Goal: Information Seeking & Learning: Learn about a topic

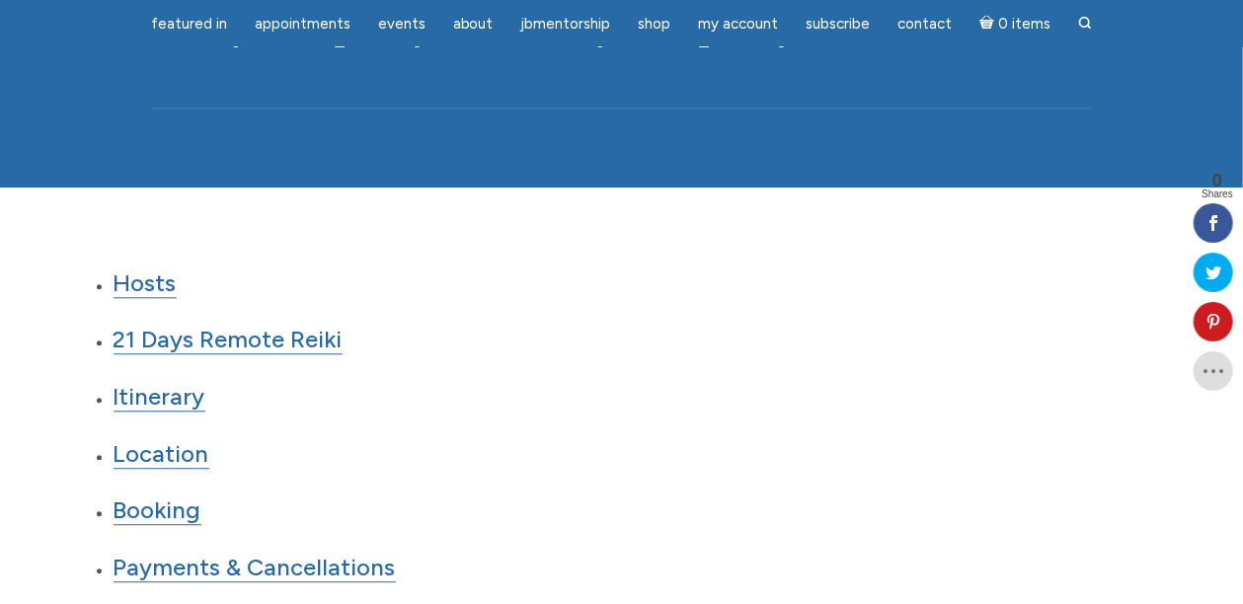
scroll to position [2352, 0]
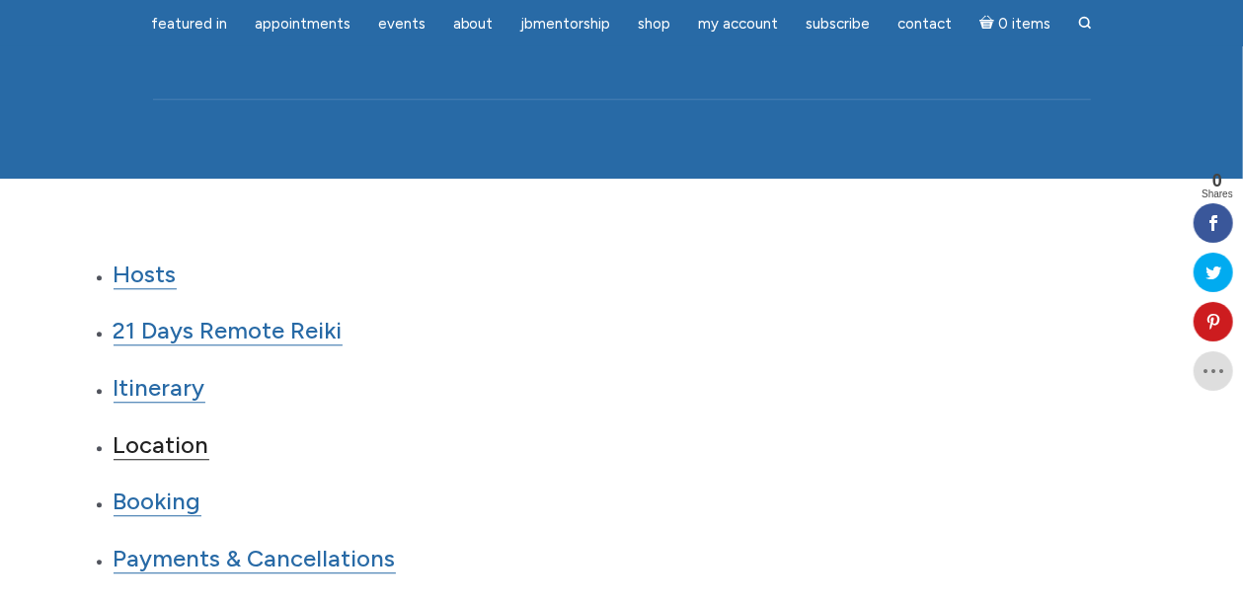
click at [169, 430] on link "Location" at bounding box center [162, 445] width 96 height 30
click at [173, 430] on link "Location" at bounding box center [162, 445] width 96 height 30
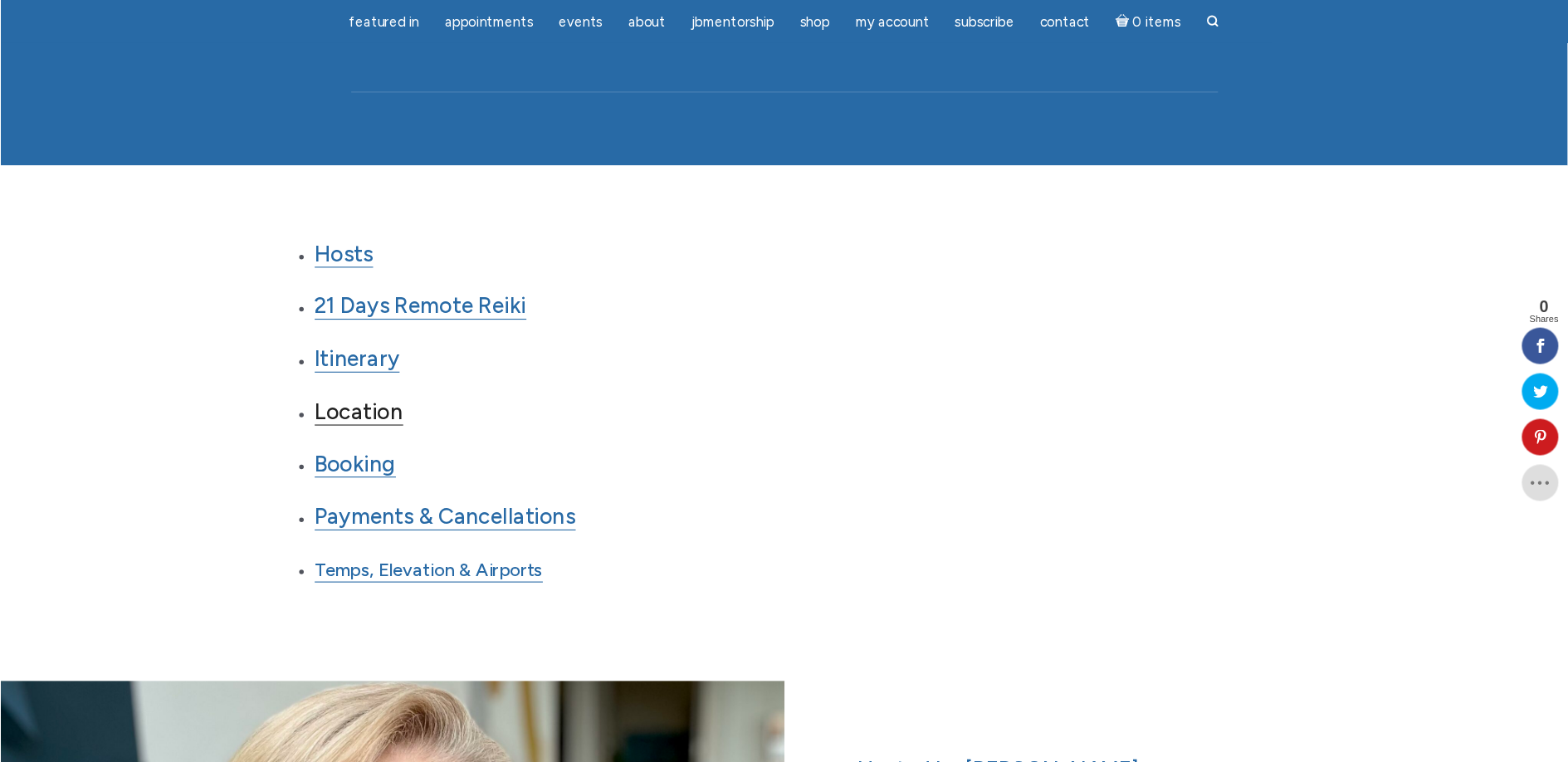
scroll to position [1979, 0]
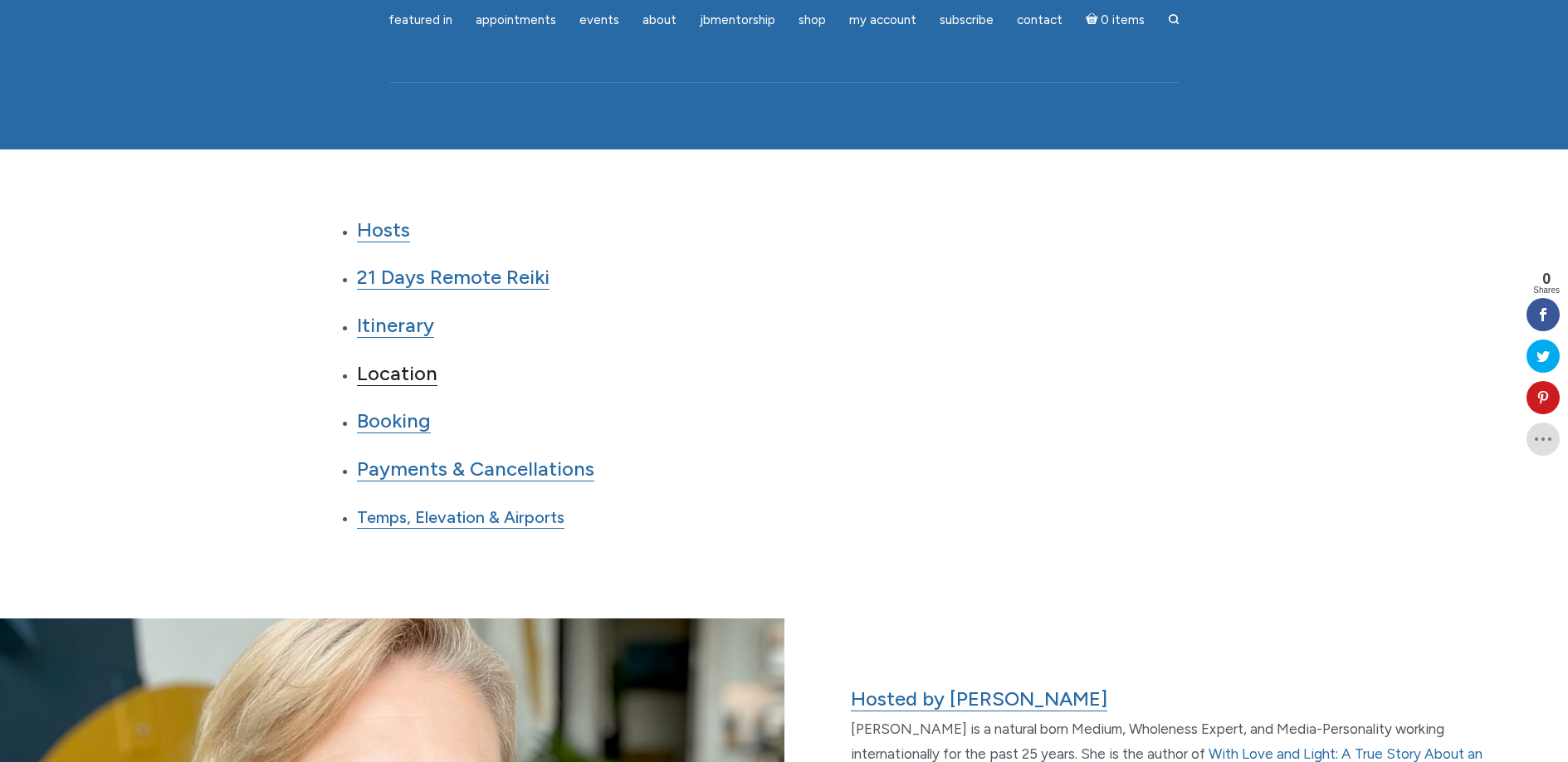
click at [414, 361] on link "Location" at bounding box center [398, 373] width 81 height 25
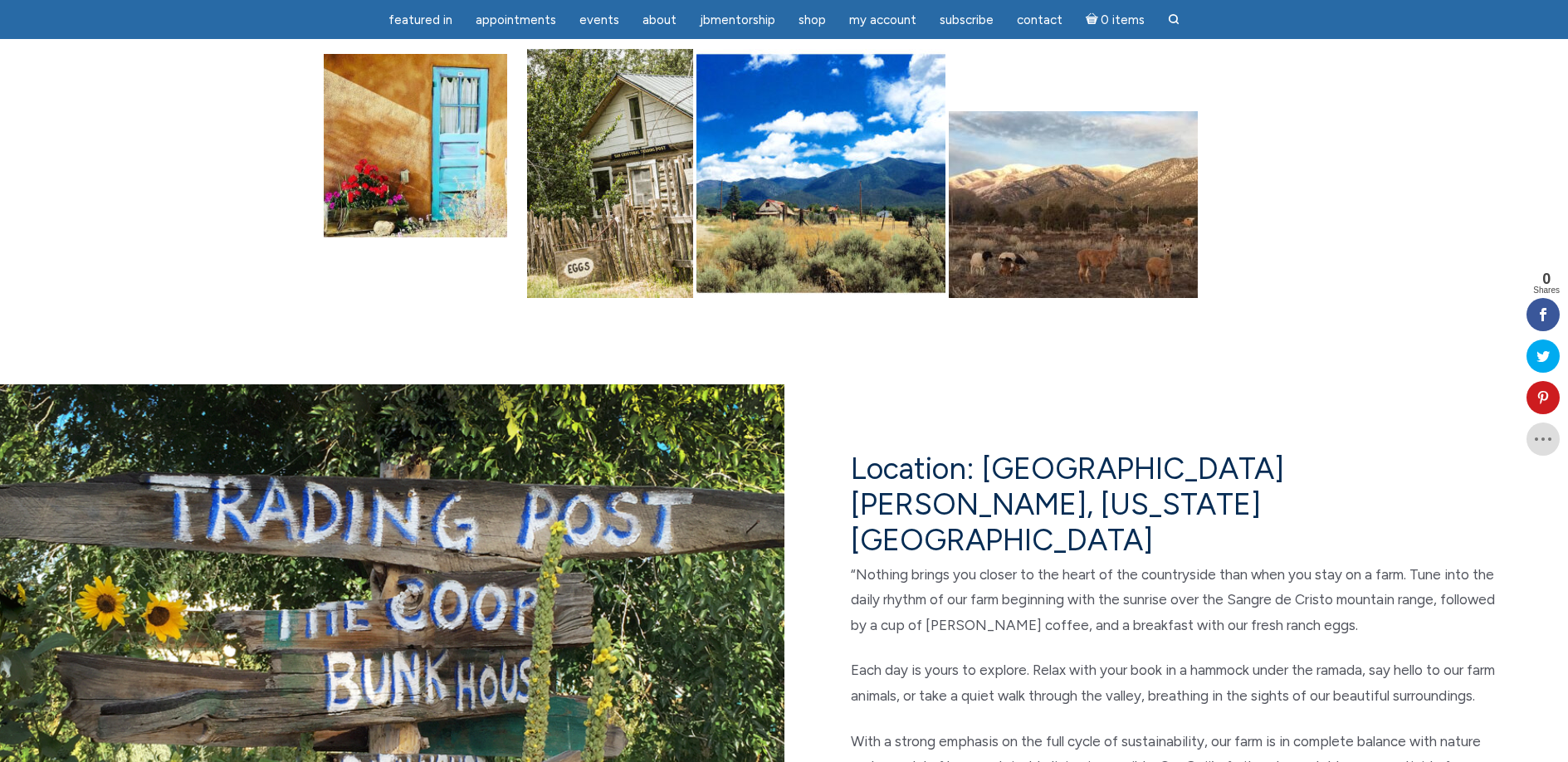
scroll to position [8870, 0]
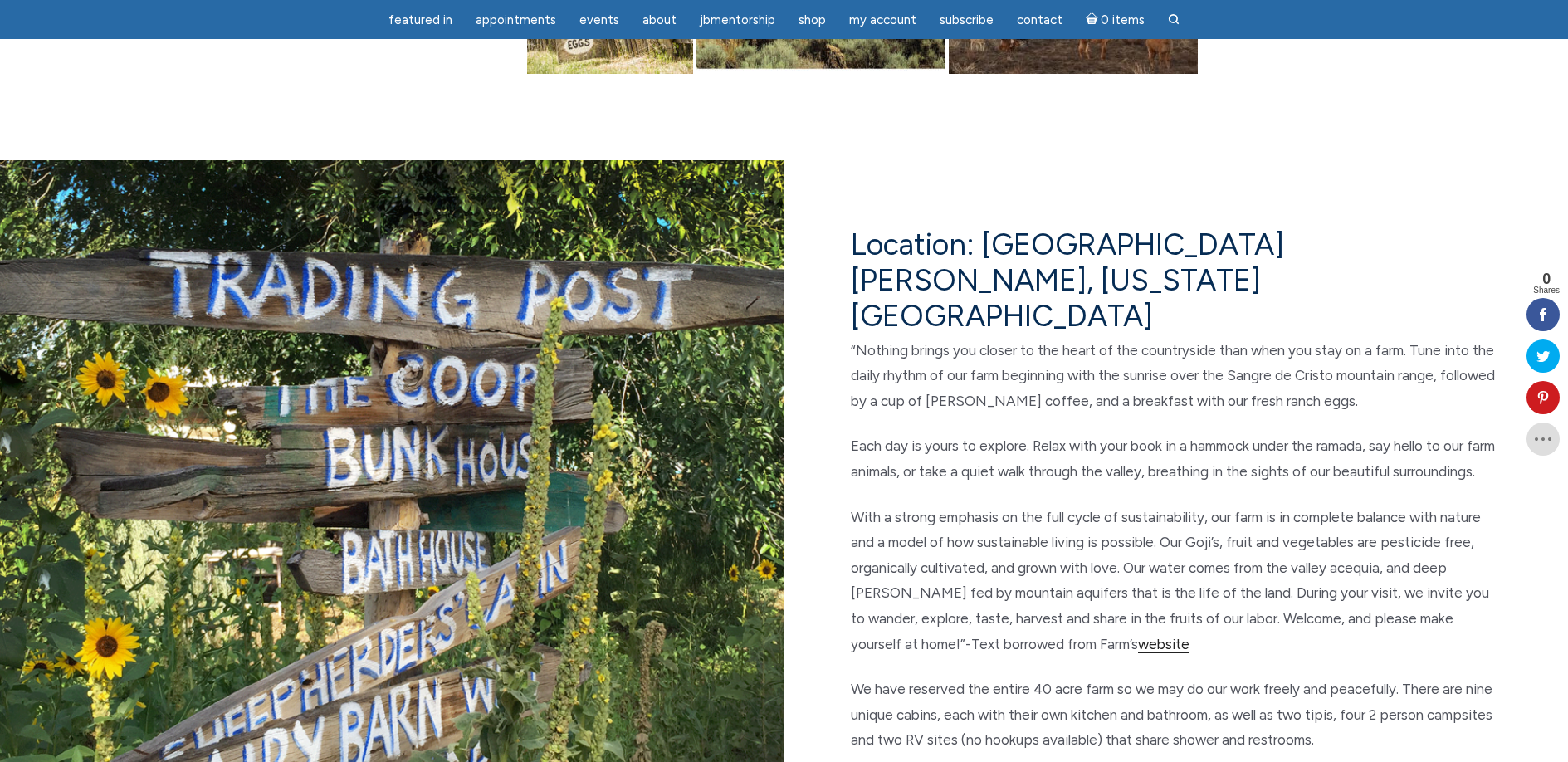
click at [1138, 636] on link "website" at bounding box center [1164, 644] width 51 height 18
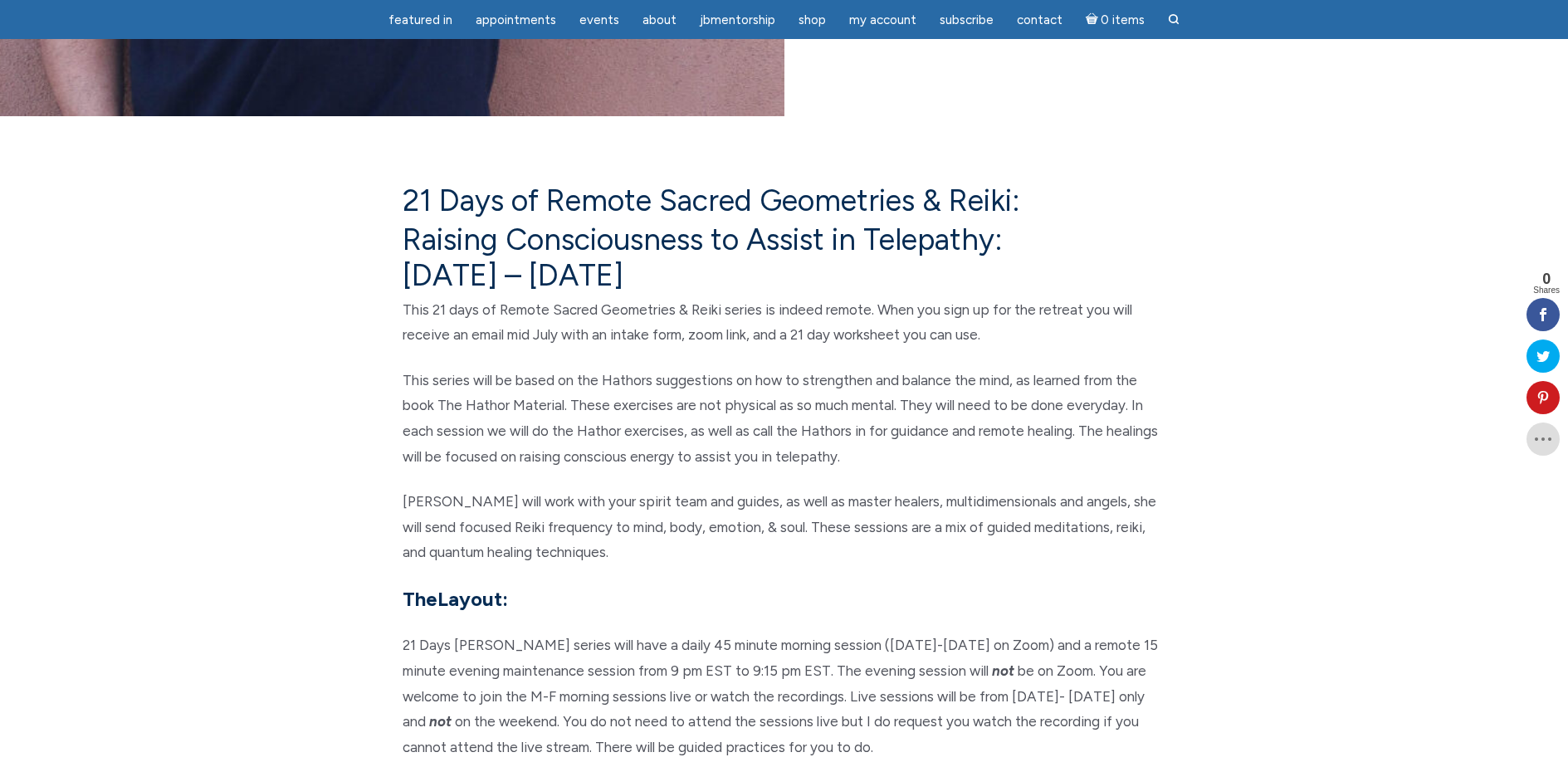
scroll to position [3858, 0]
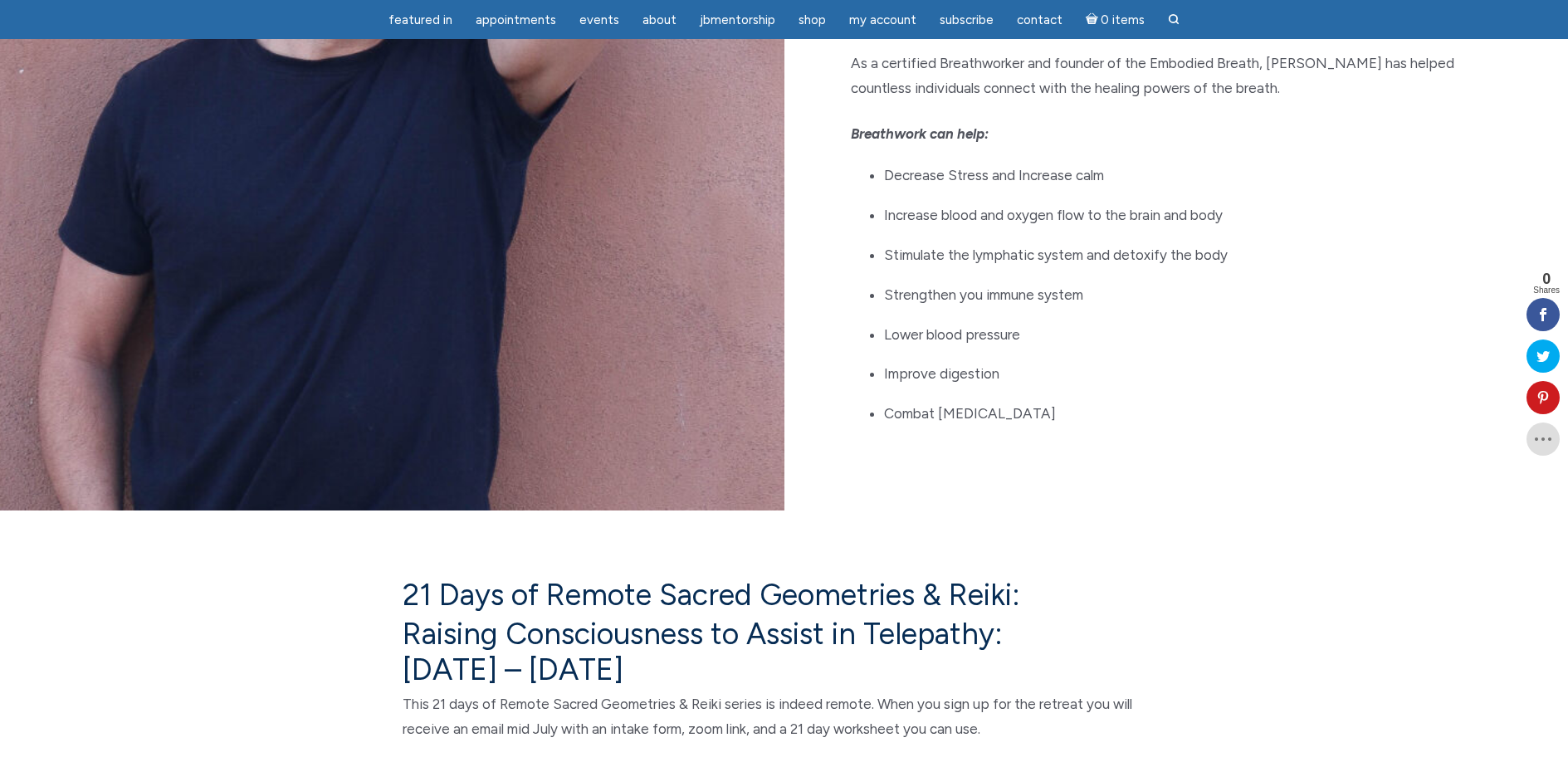
click at [679, 264] on div "main" at bounding box center [392, 51] width 784 height 917
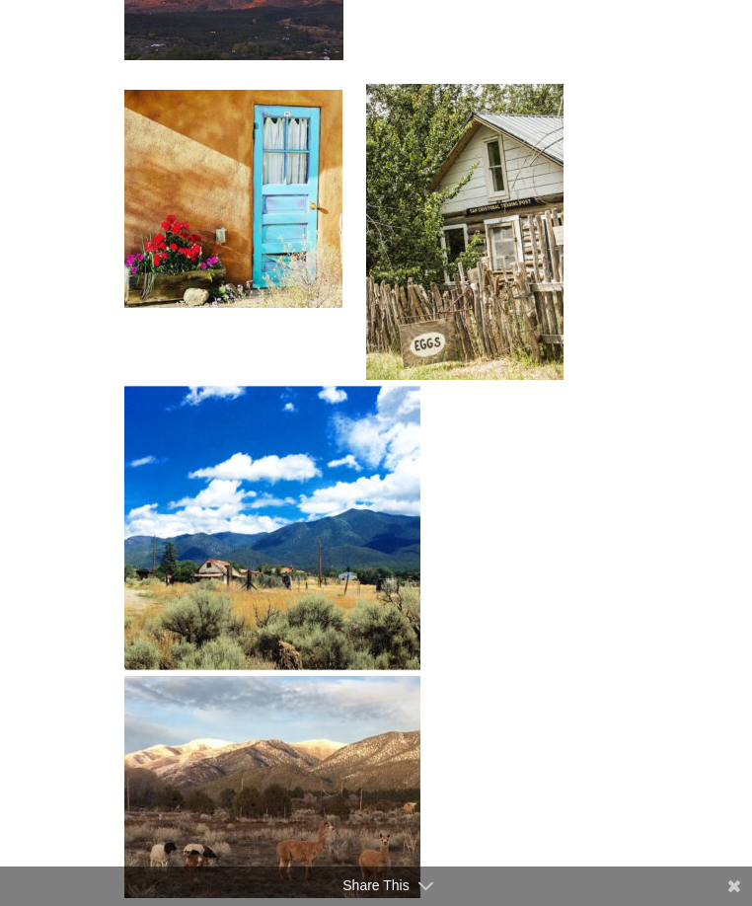
scroll to position [12456, 0]
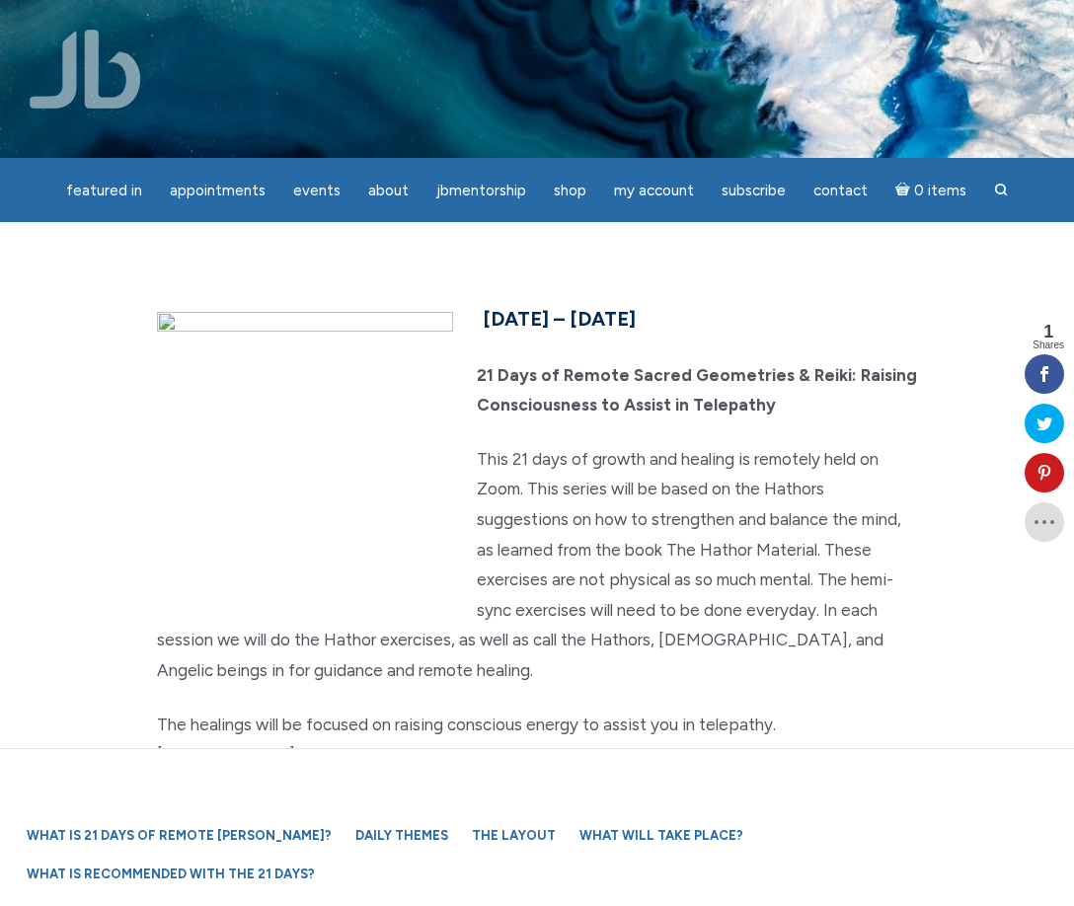
click at [600, 428] on div "July 29 – August 18, 2025 21 Days of Remote Sacred Geometries & Reiki: Raising …" at bounding box center [537, 665] width 790 height 728
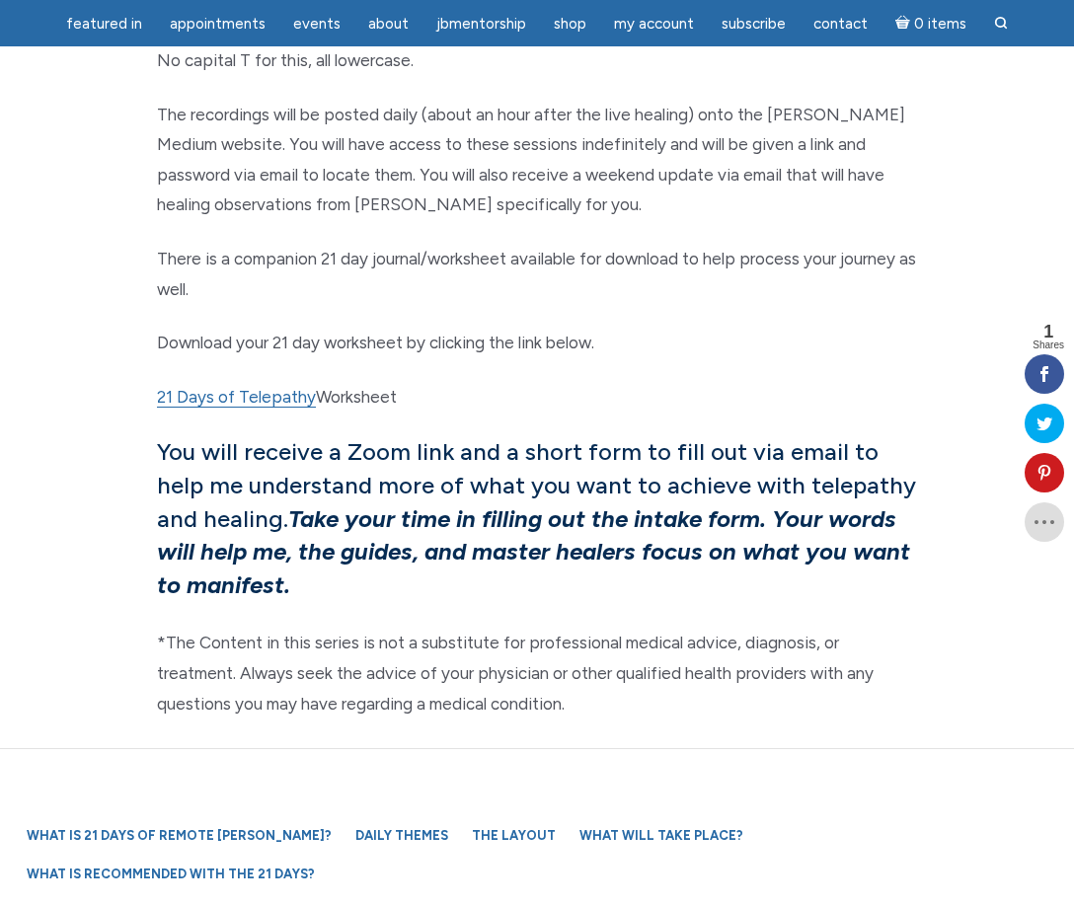
scroll to position [10069, 0]
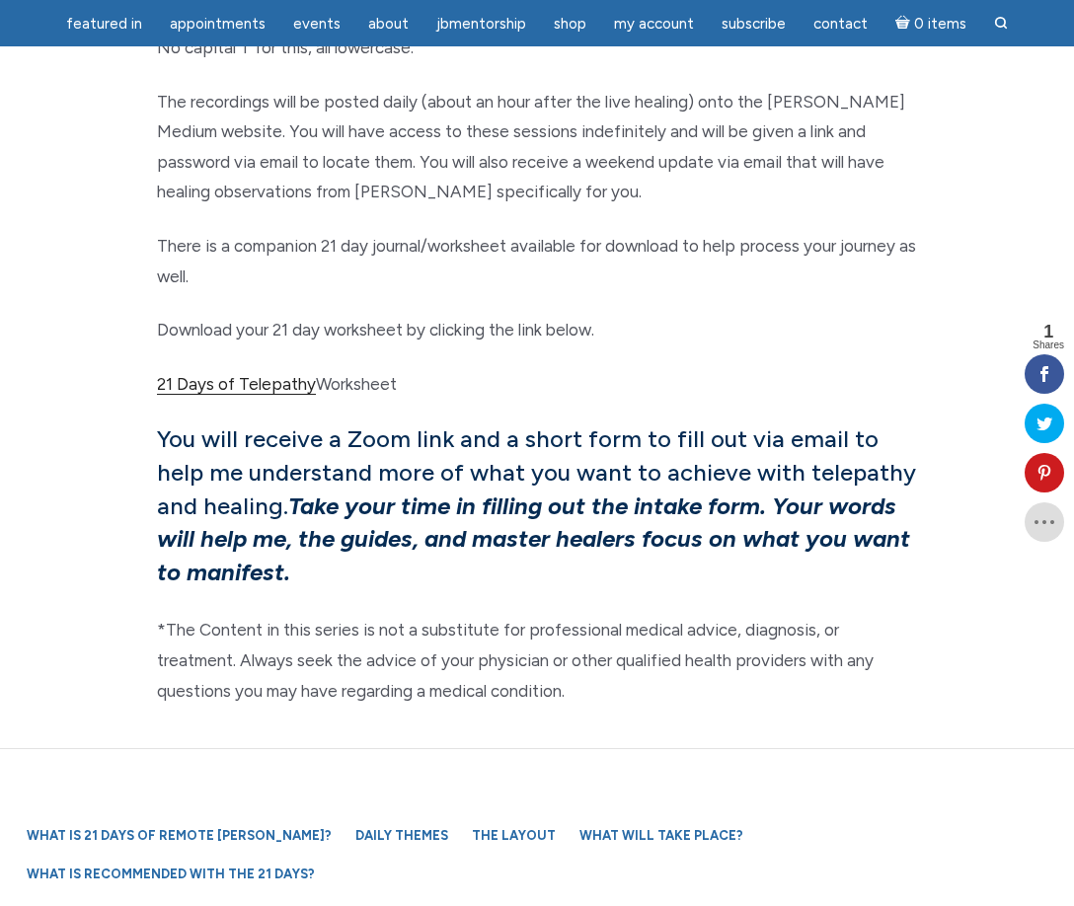
click at [216, 374] on link "21 Days of Telepathy" at bounding box center [236, 384] width 159 height 21
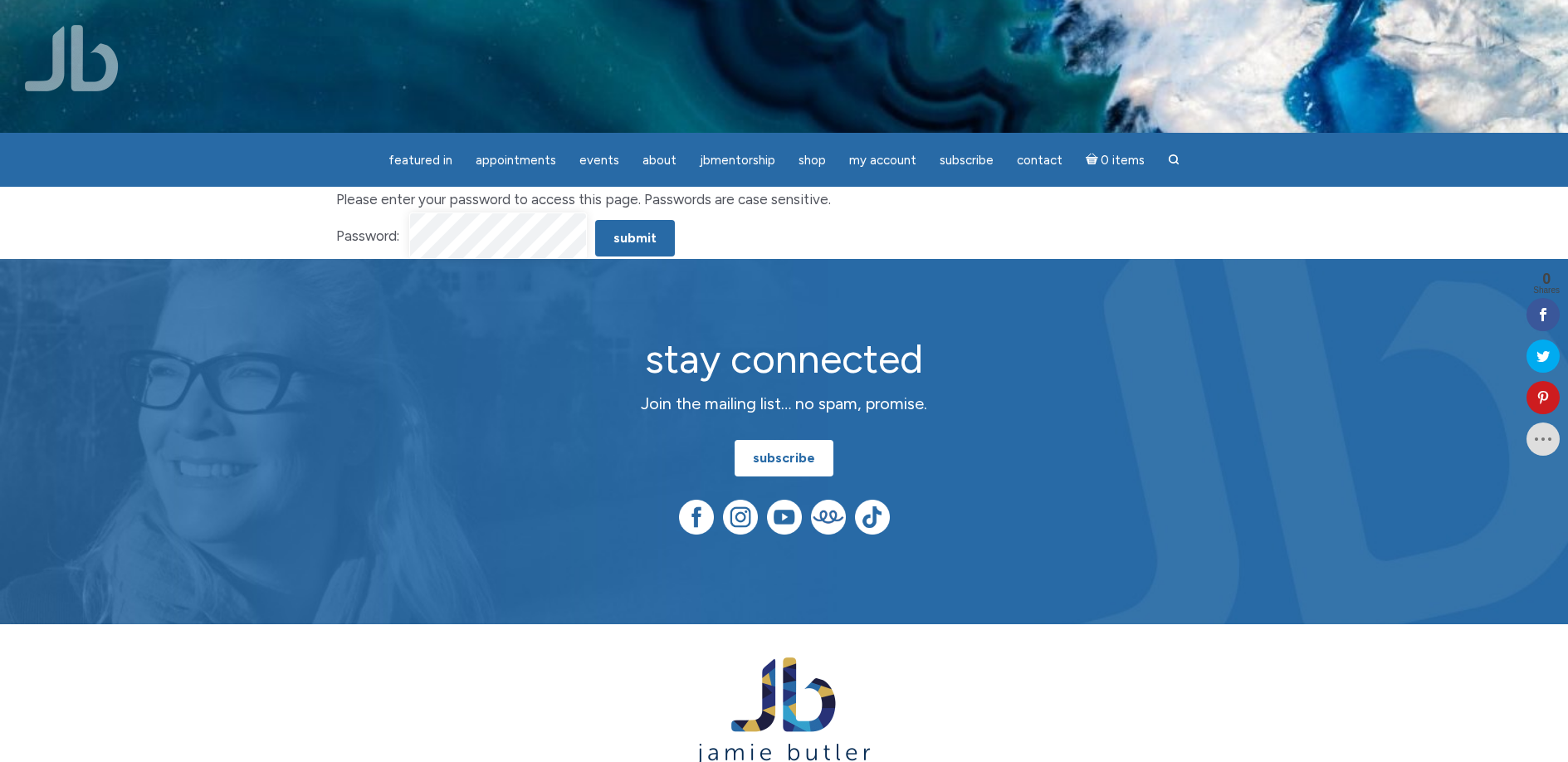
click at [595, 220] on input "Submit" at bounding box center [635, 238] width 80 height 36
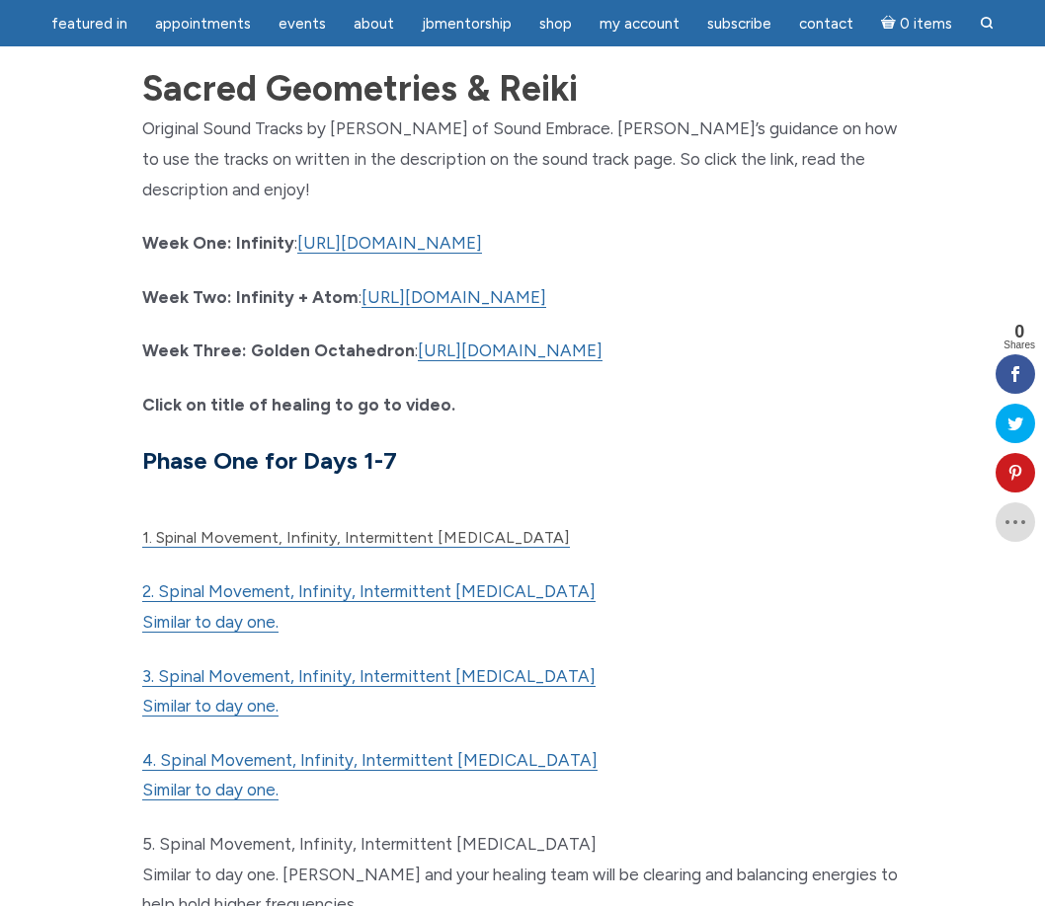
scroll to position [237, 0]
